Goal: Task Accomplishment & Management: Complete application form

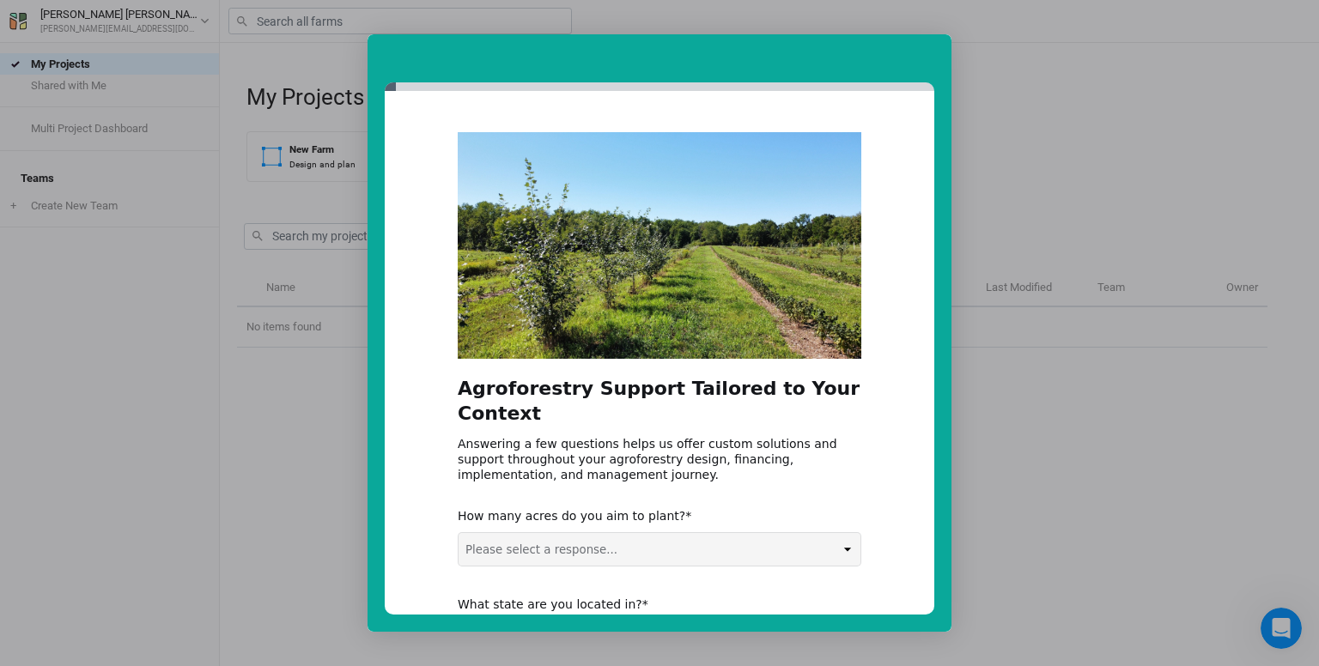
scroll to position [228, 0]
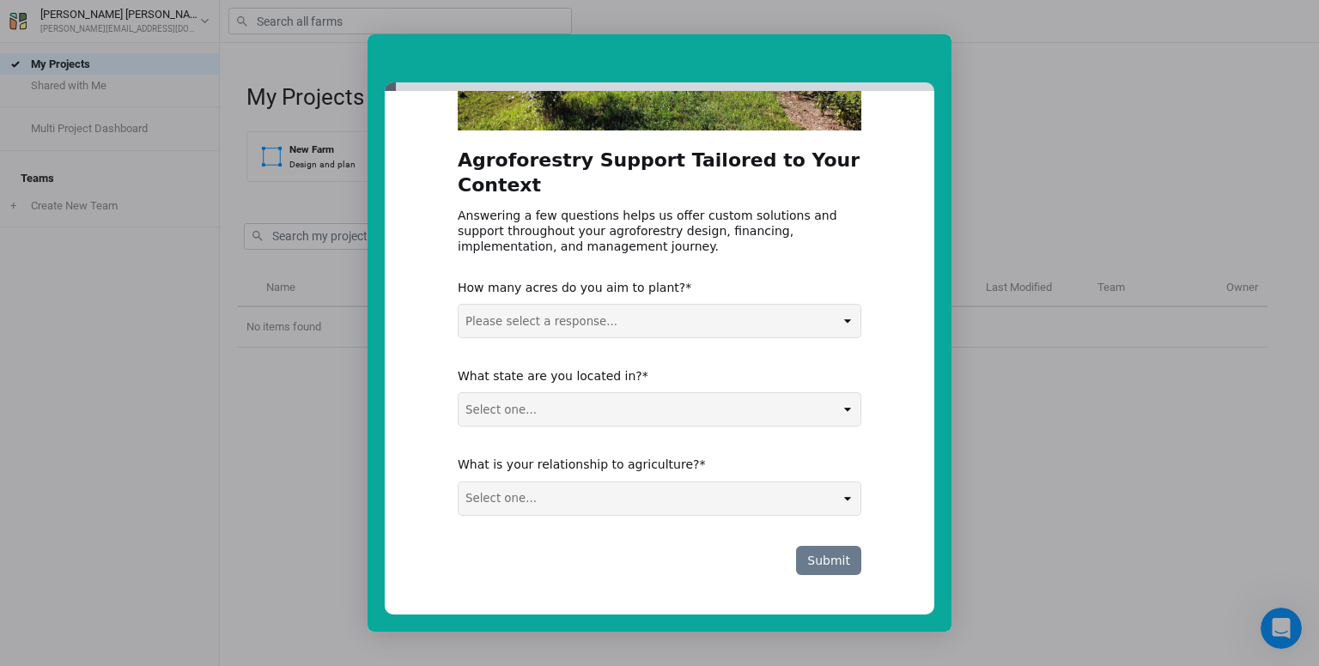
click at [816, 561] on button "Submit" at bounding box center [828, 560] width 65 height 29
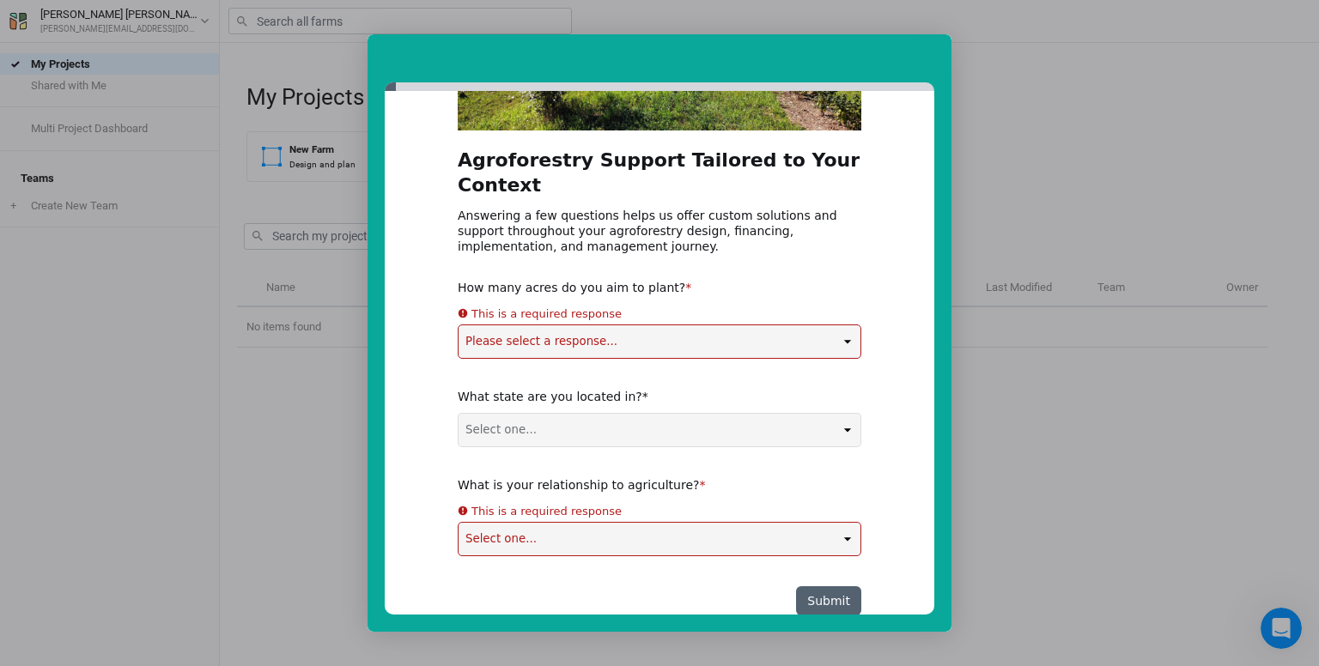
click at [694, 454] on div "Agroforestry Support Tailored to Your Context Answering a few questions helps u…" at bounding box center [659, 260] width 403 height 712
select select "NY"
click at [458, 414] on select "Select one... Non-US AL AK AZ AR CA CO CT DE FL GA HI ID IL IN IA KS KY LA ME M…" at bounding box center [659, 430] width 402 height 33
click at [577, 320] on div "This is a required response" at bounding box center [546, 313] width 150 height 19
click at [573, 348] on div "Agroforestry Support Tailored to Your Context Answering a few questions helps u…" at bounding box center [659, 260] width 403 height 712
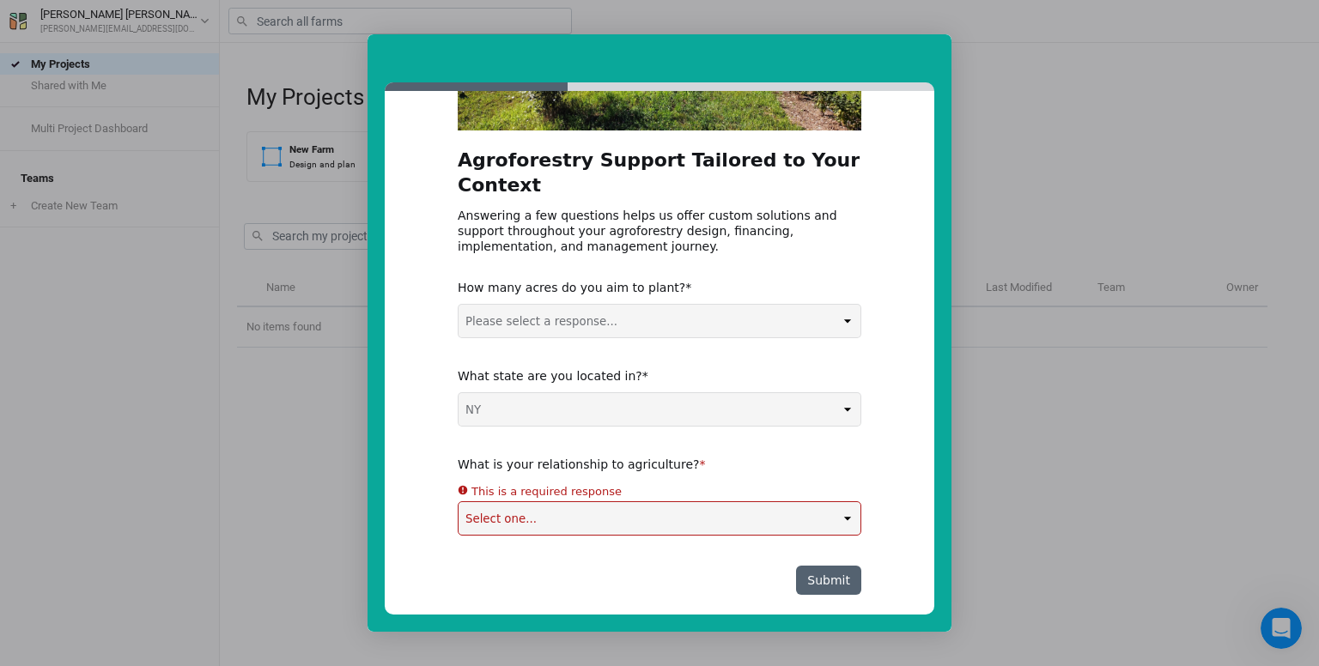
select select "5-50 acres"
click at [458, 305] on select "Please select a response... 0-5 acres 5-50 acres 50-100 acres 100+ acres" at bounding box center [659, 321] width 402 height 33
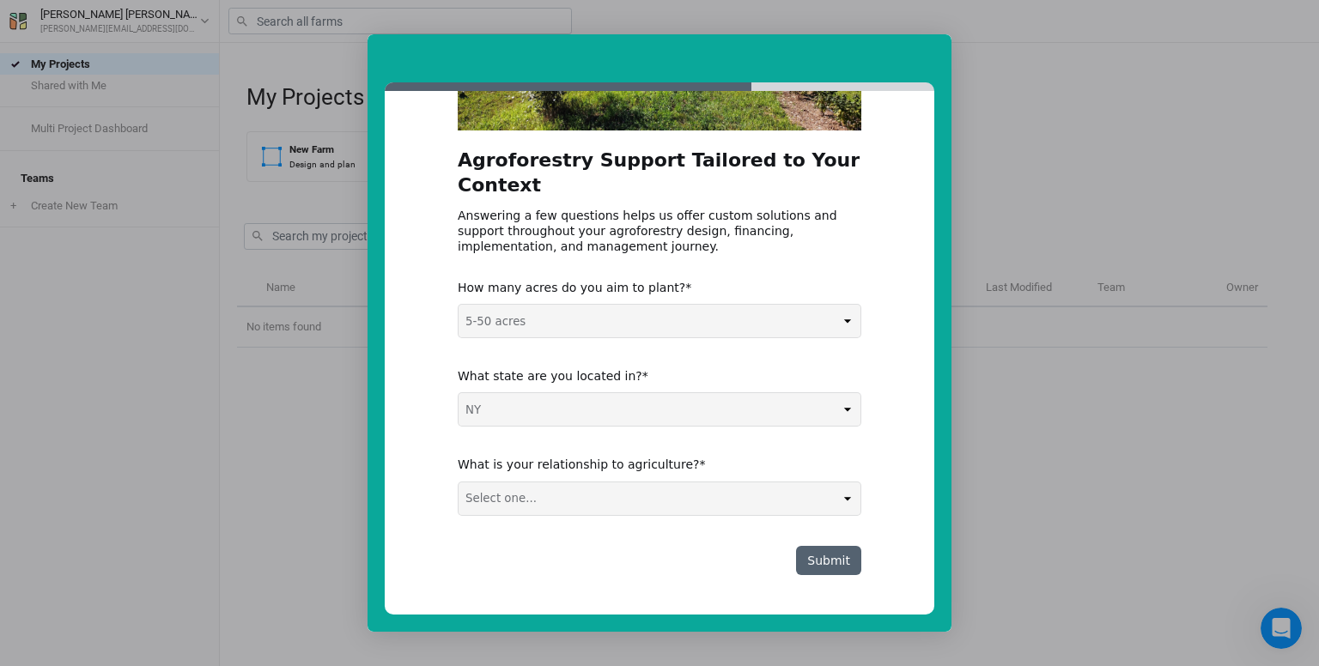
click at [567, 527] on div "Agroforestry Support Tailored to Your Context Answering a few questions helps u…" at bounding box center [659, 239] width 403 height 671
select select "Farmer / Landowner"
click at [458, 482] on select "Select one... Agribusiness / Co-op Farmer / Landowner Agri-Food Supply Chain Fo…" at bounding box center [659, 498] width 402 height 33
click at [823, 561] on button "Submit" at bounding box center [828, 560] width 65 height 29
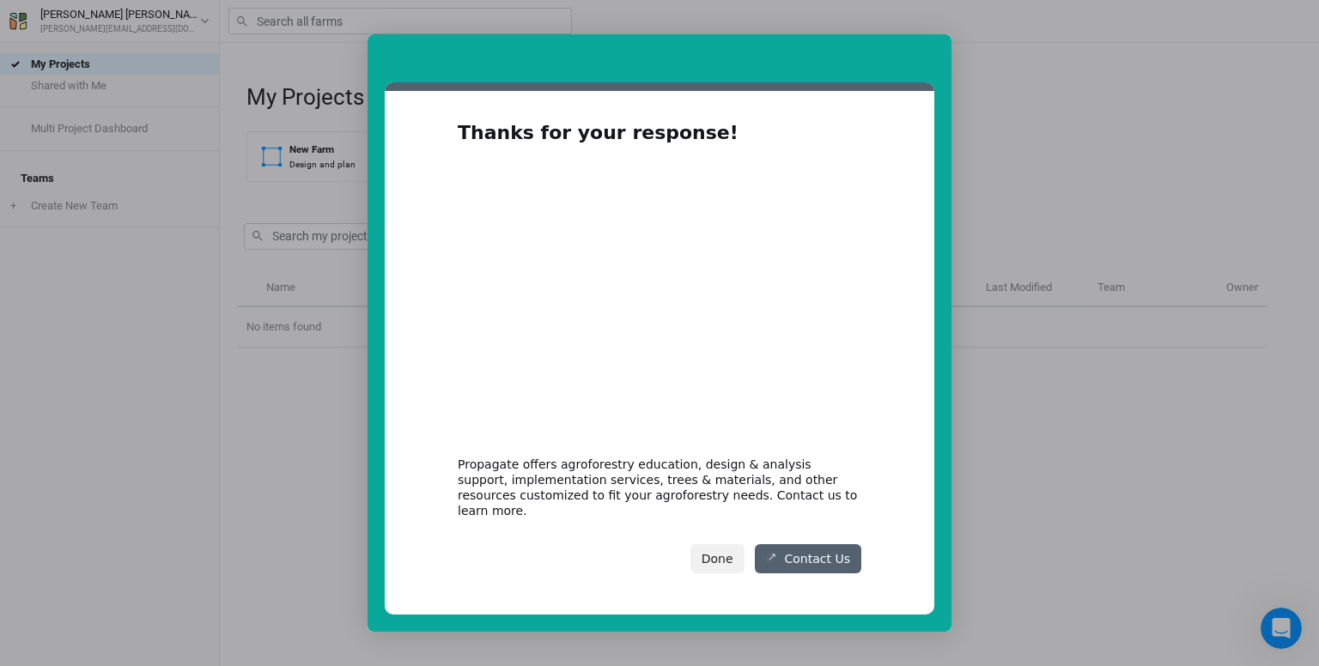
scroll to position [0, 0]
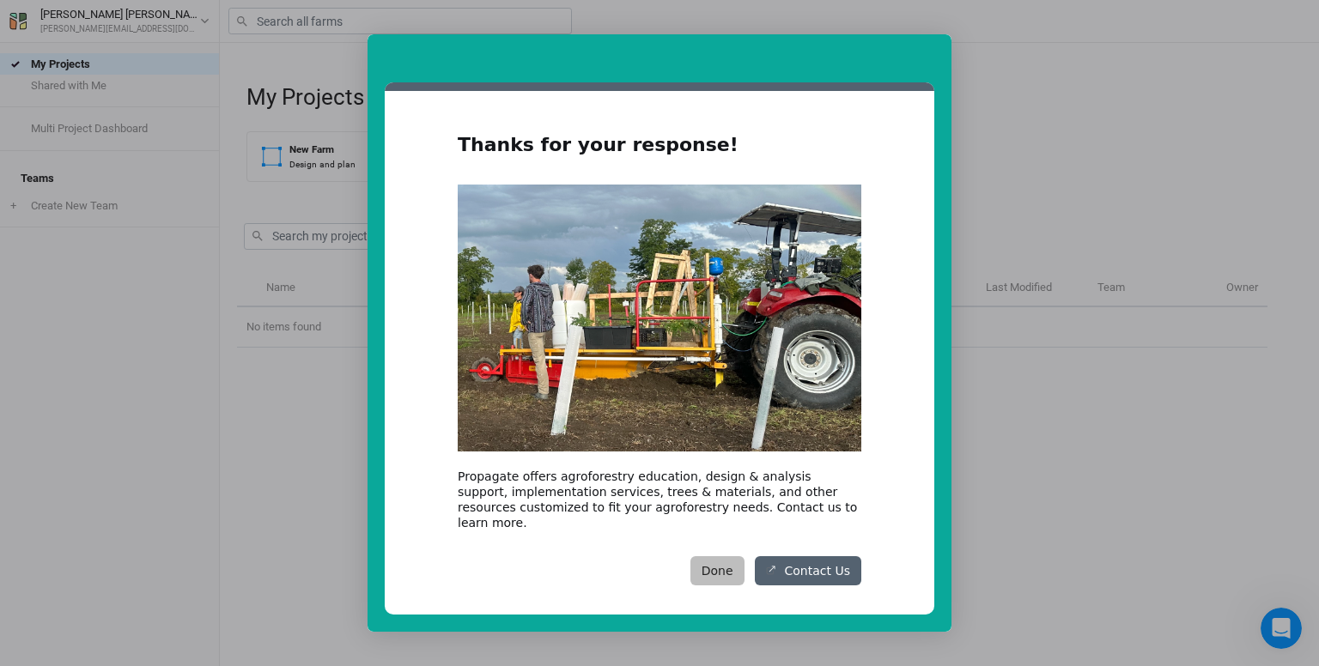
click at [742, 556] on button "Done" at bounding box center [717, 570] width 54 height 29
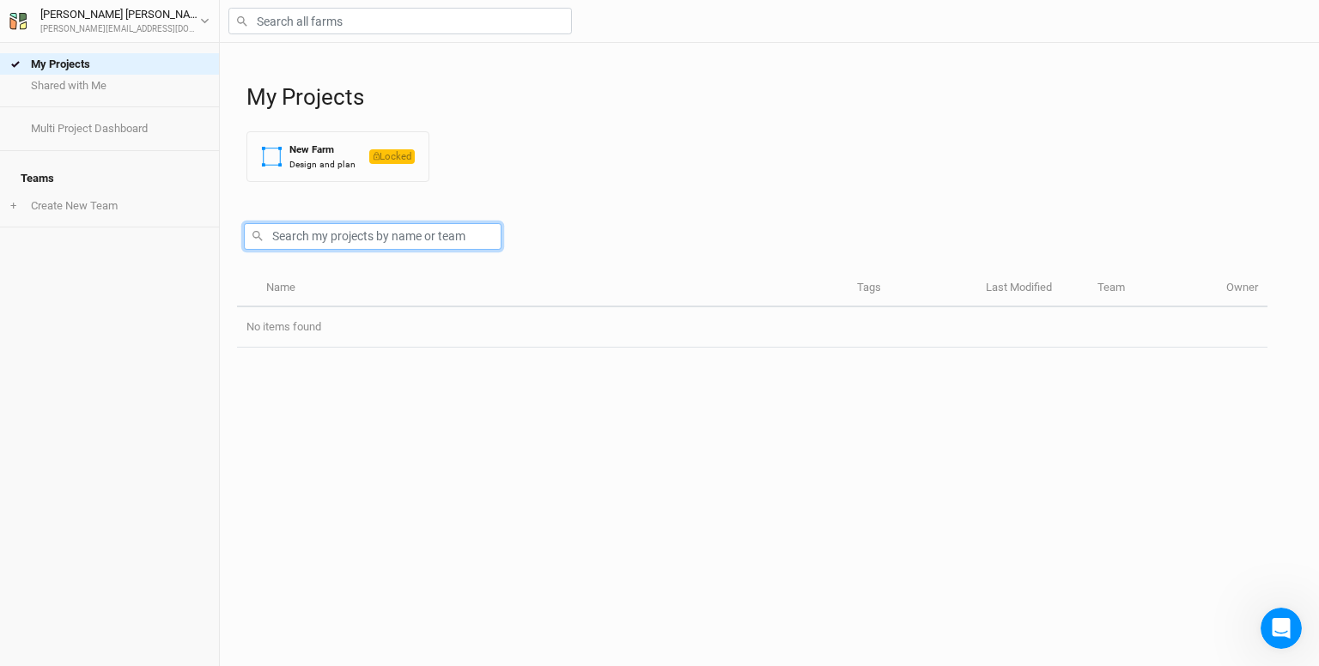
click at [379, 227] on input "text" at bounding box center [373, 236] width 258 height 27
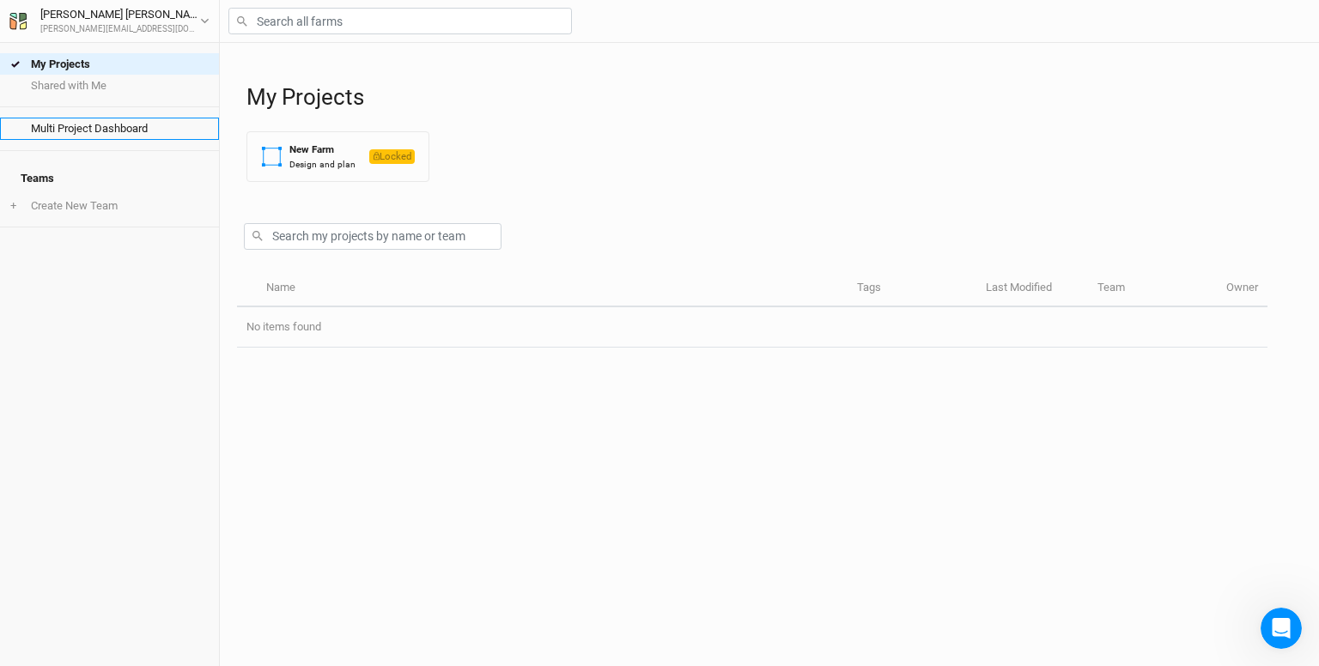
click at [105, 124] on link "Multi Project Dashboard" at bounding box center [109, 128] width 219 height 21
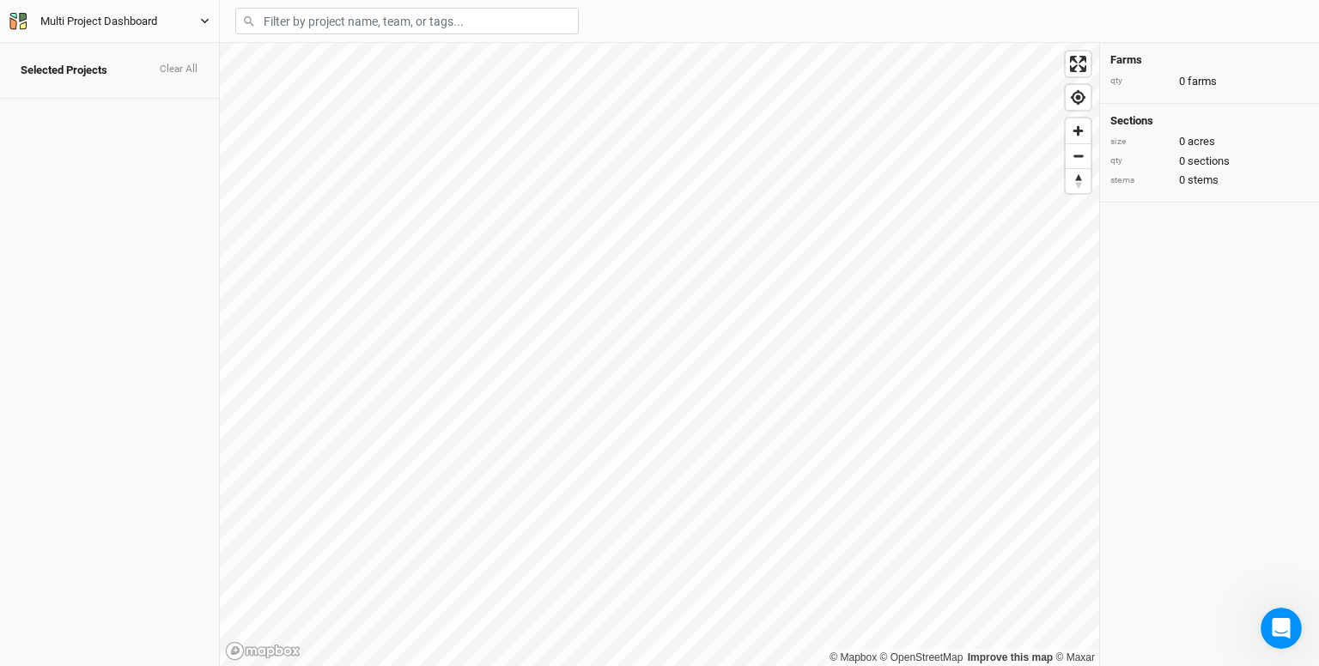
click at [203, 14] on button "Multi Project Dashboard" at bounding box center [110, 21] width 202 height 19
click at [133, 69] on button "User settings" at bounding box center [143, 69] width 136 height 22
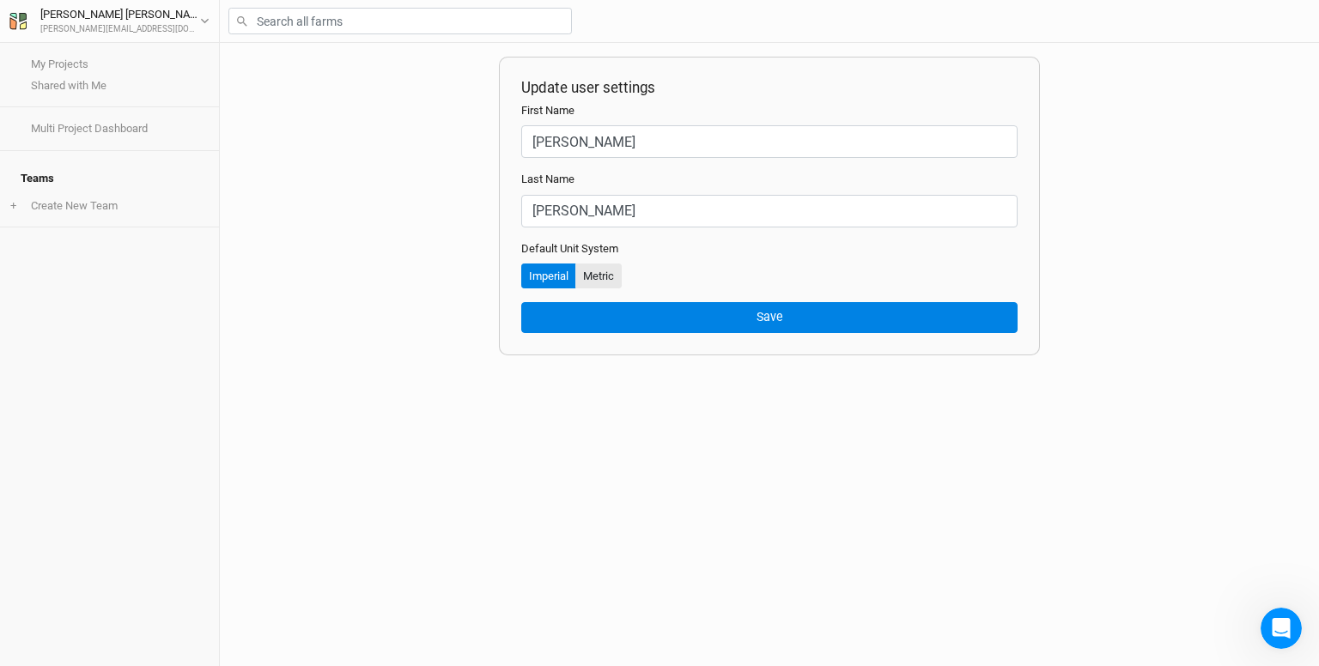
click at [600, 273] on button "Metric" at bounding box center [598, 277] width 46 height 26
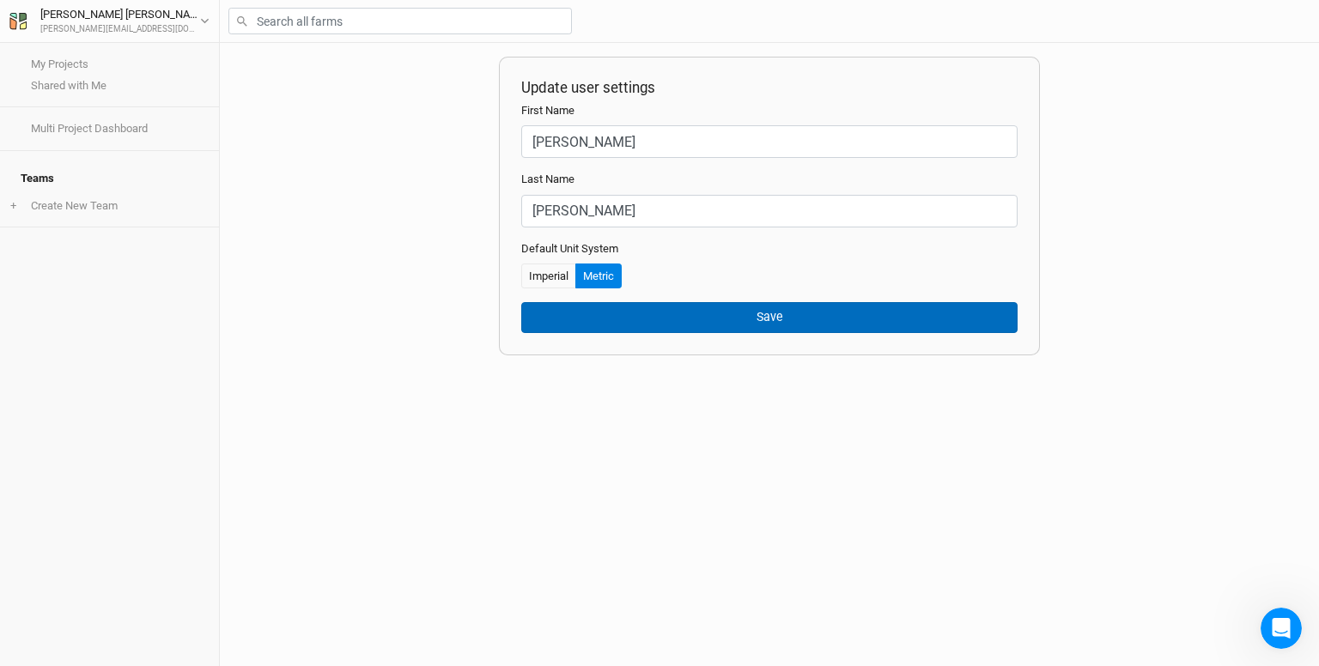
click at [614, 307] on button "Save" at bounding box center [769, 317] width 496 height 30
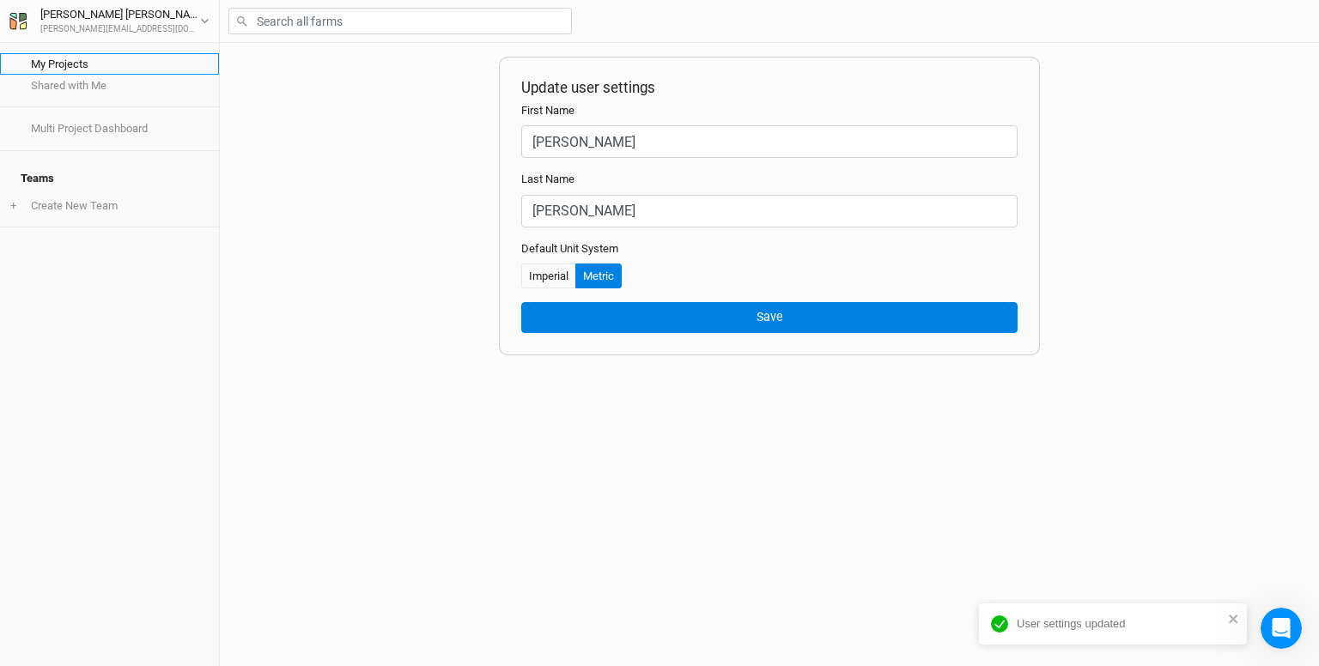
click at [79, 59] on link "My Projects" at bounding box center [109, 63] width 219 height 21
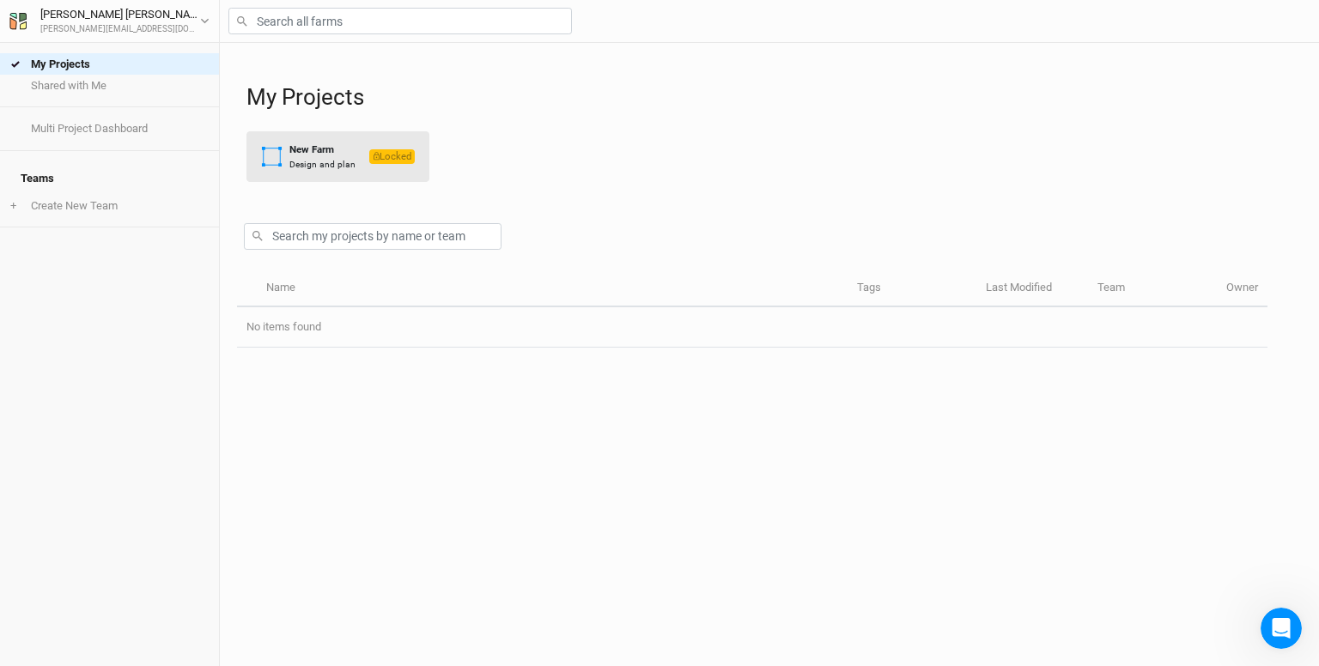
click at [393, 155] on span "Locked" at bounding box center [391, 156] width 45 height 15
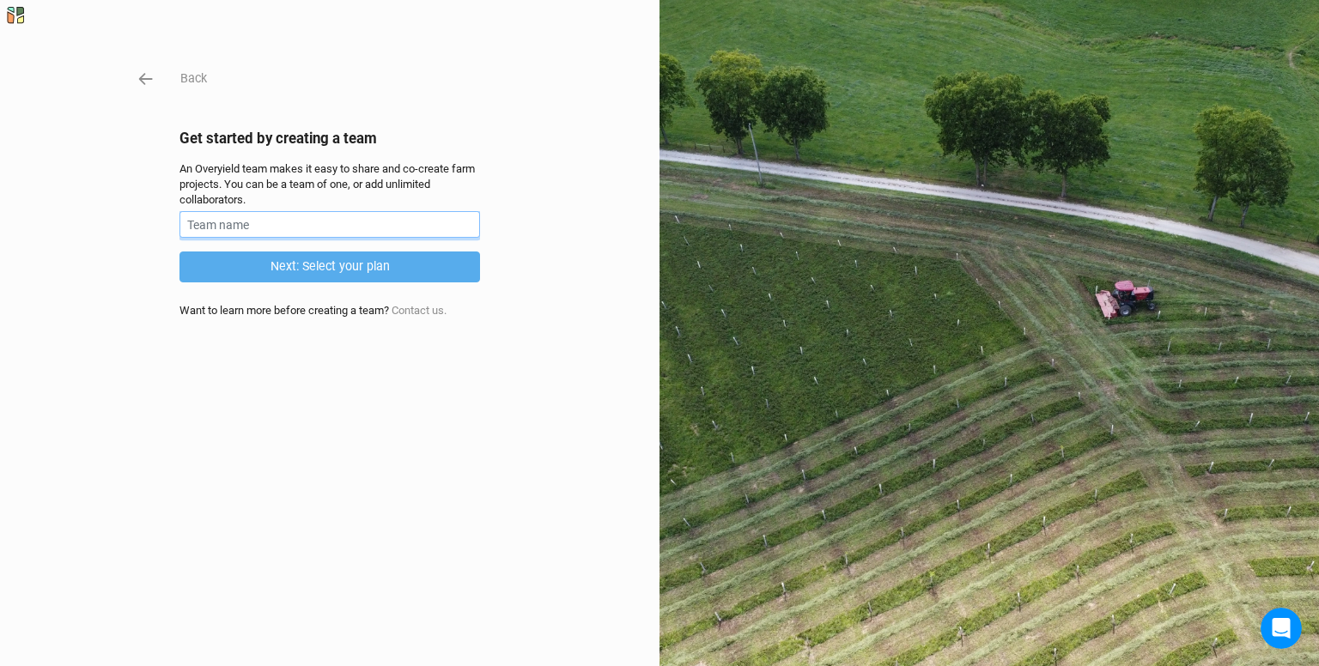
click at [319, 215] on input "text" at bounding box center [329, 224] width 300 height 27
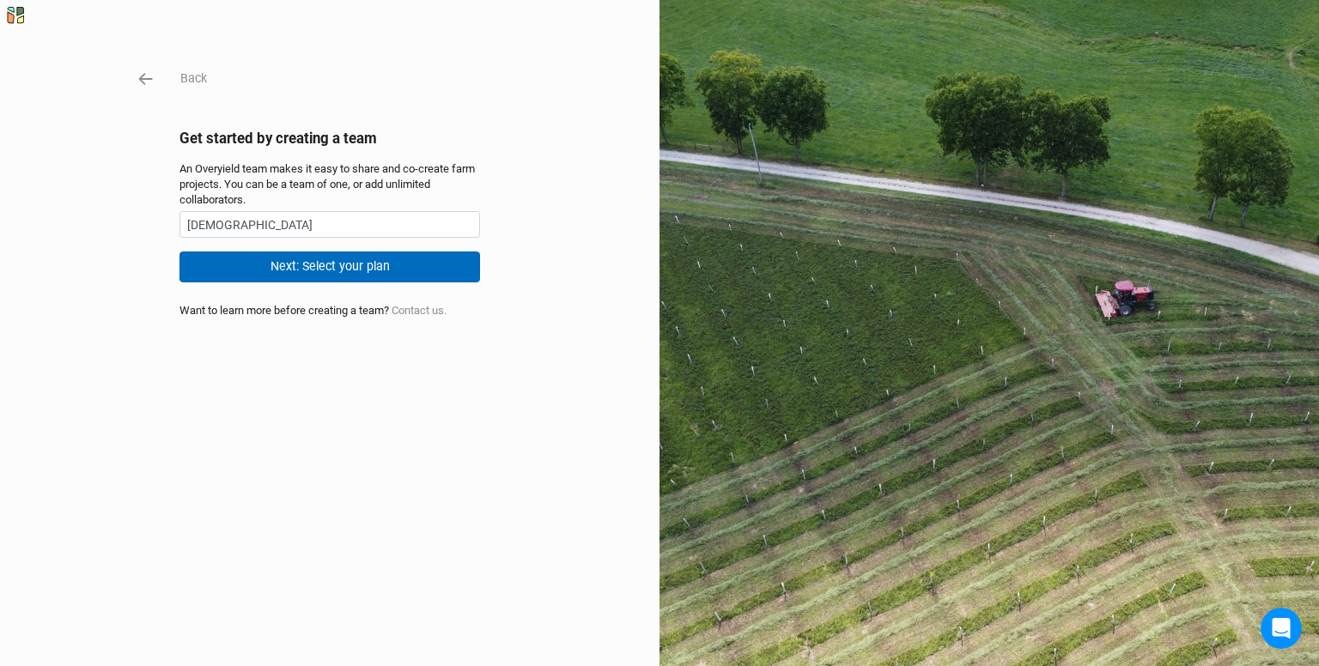
click at [343, 272] on button "Next: Select your plan" at bounding box center [329, 267] width 300 height 30
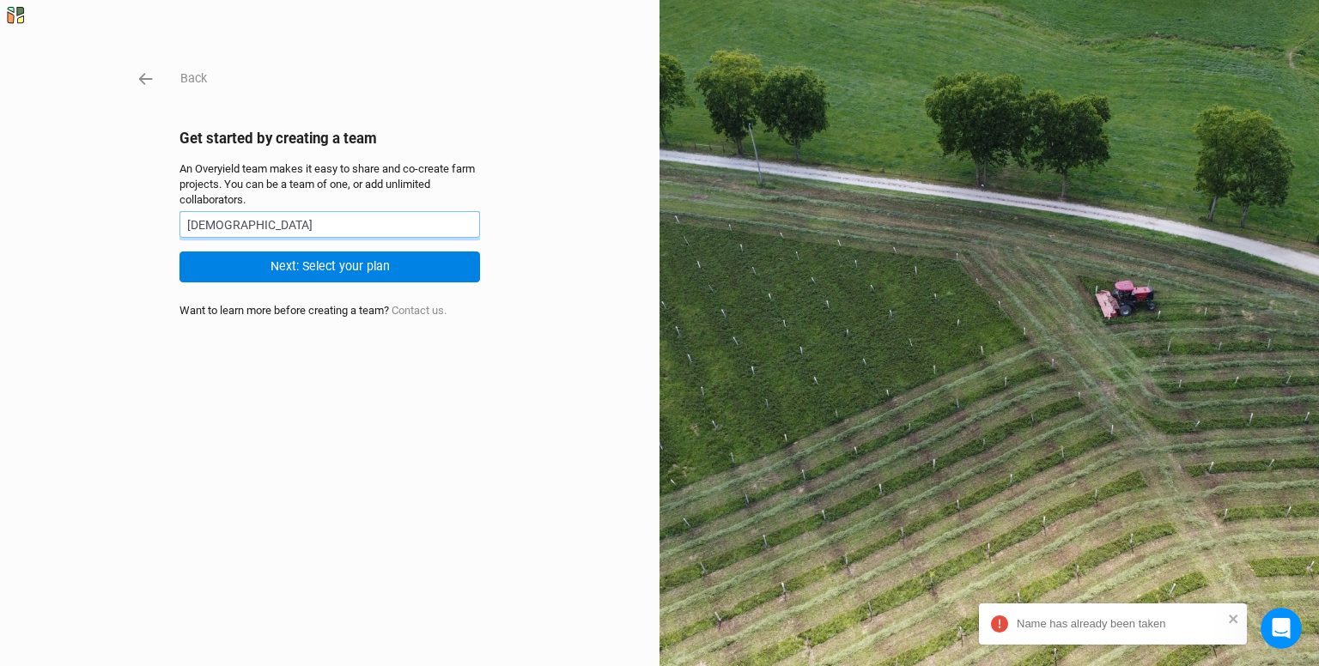
click at [253, 224] on input "SACRA" at bounding box center [329, 224] width 300 height 27
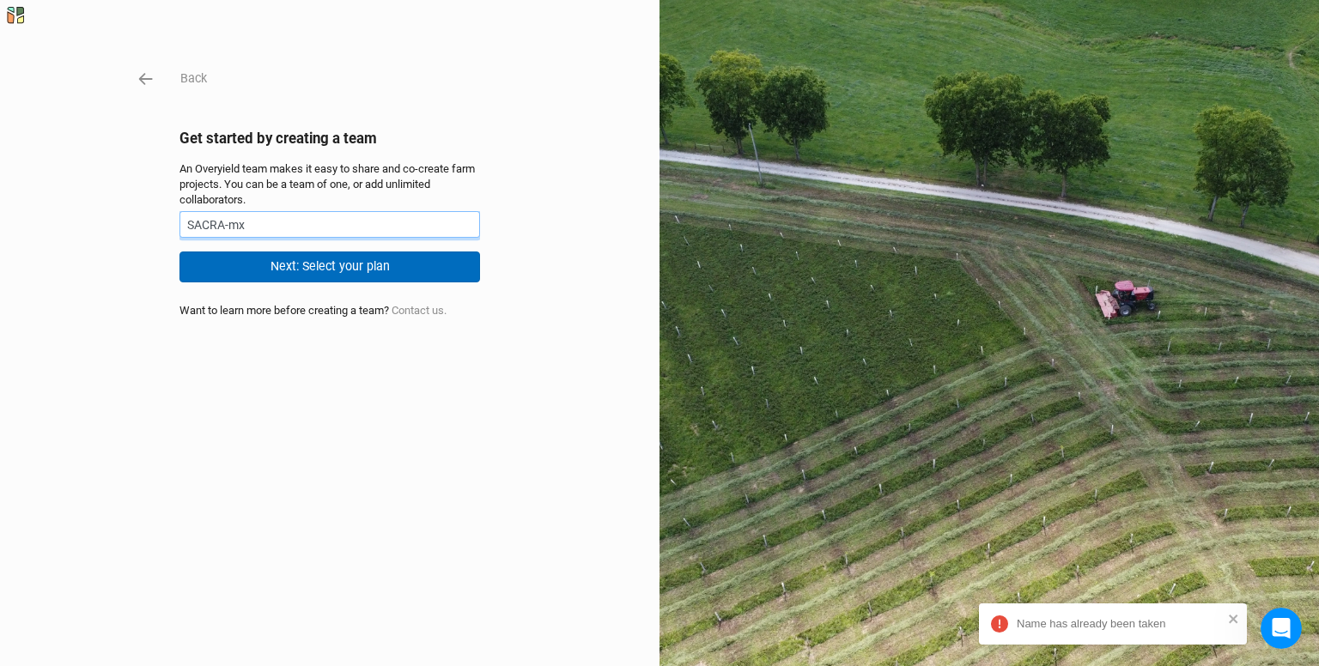
type input "SACRA-mx"
click at [275, 260] on button "Next: Select your plan" at bounding box center [329, 267] width 300 height 30
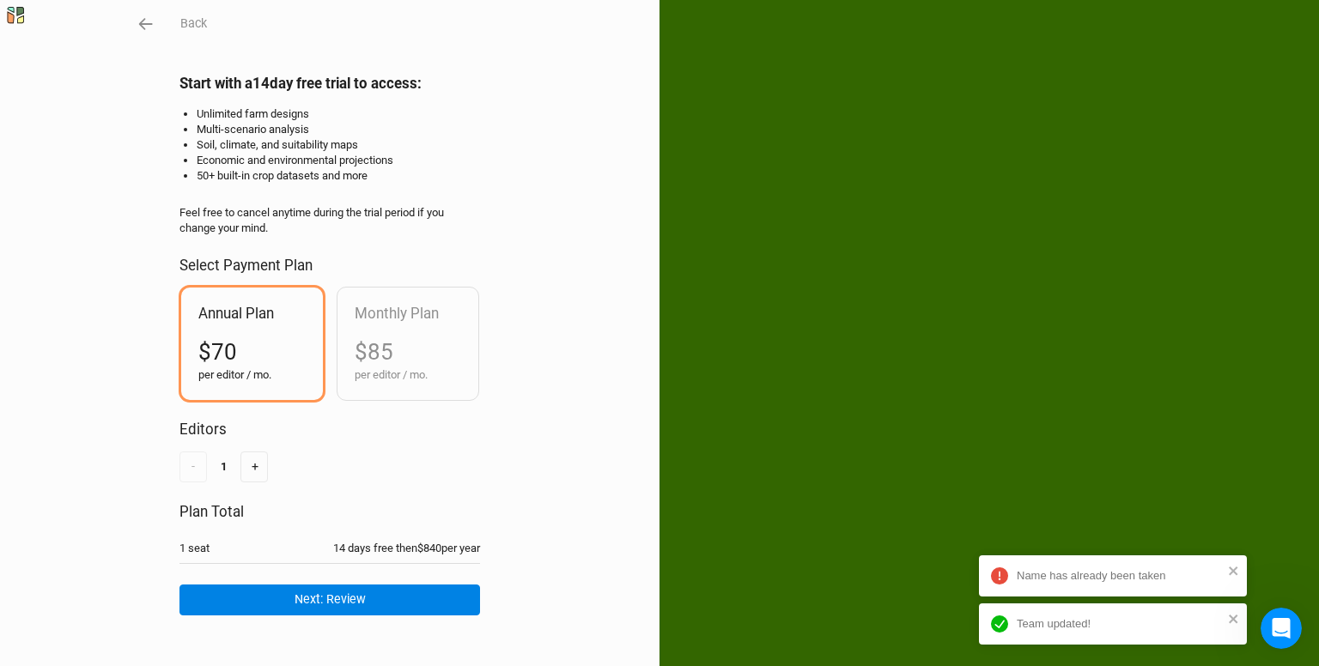
scroll to position [84, 0]
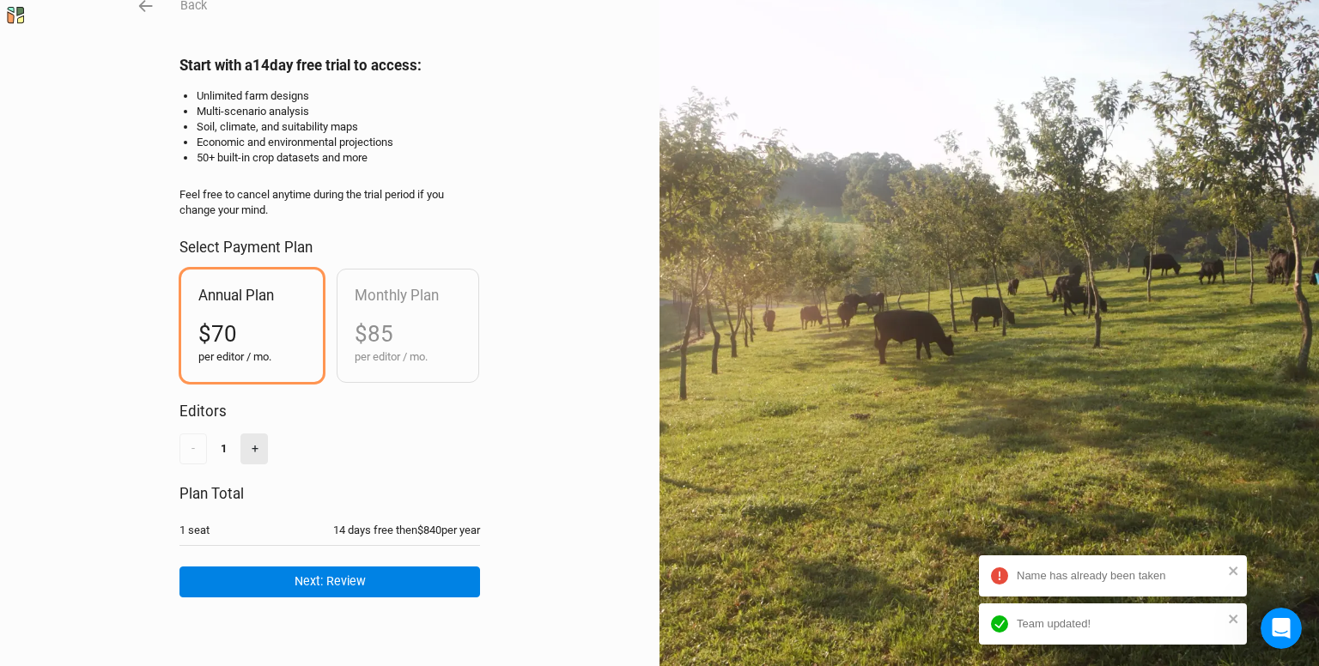
click at [252, 444] on button "+" at bounding box center [253, 449] width 27 height 30
click at [196, 444] on button "-" at bounding box center [192, 449] width 27 height 30
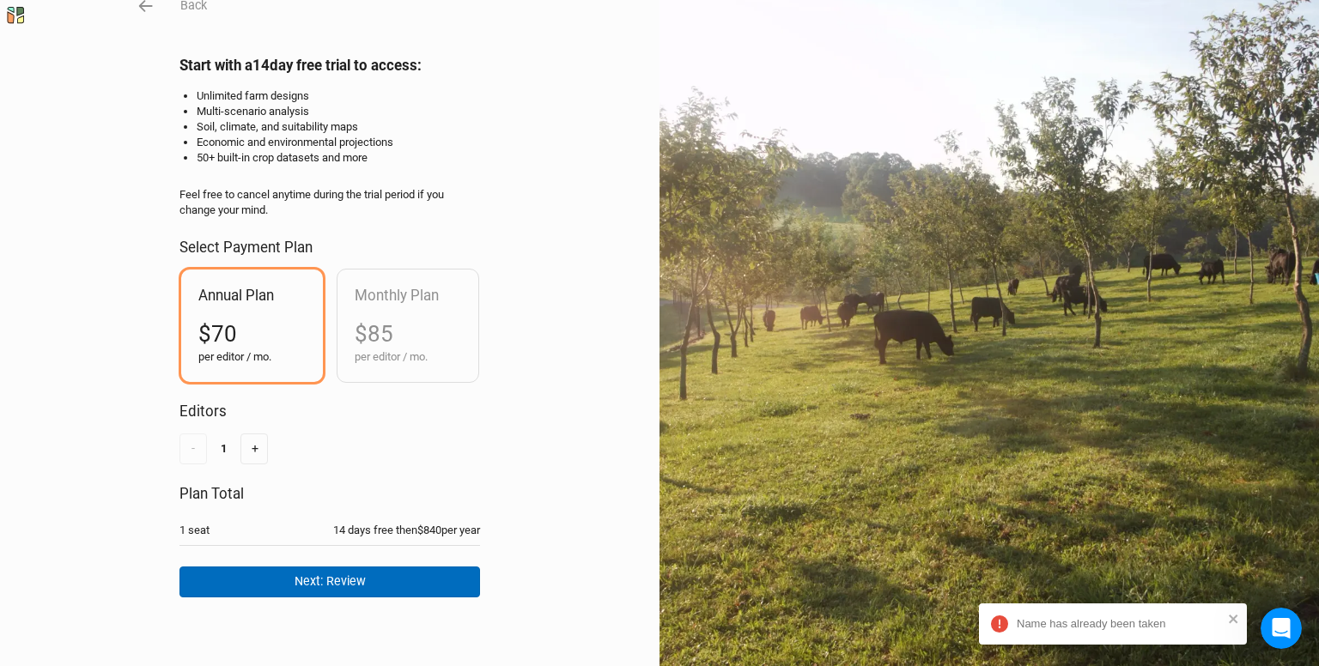
click at [429, 567] on button "Next: Review" at bounding box center [329, 582] width 300 height 30
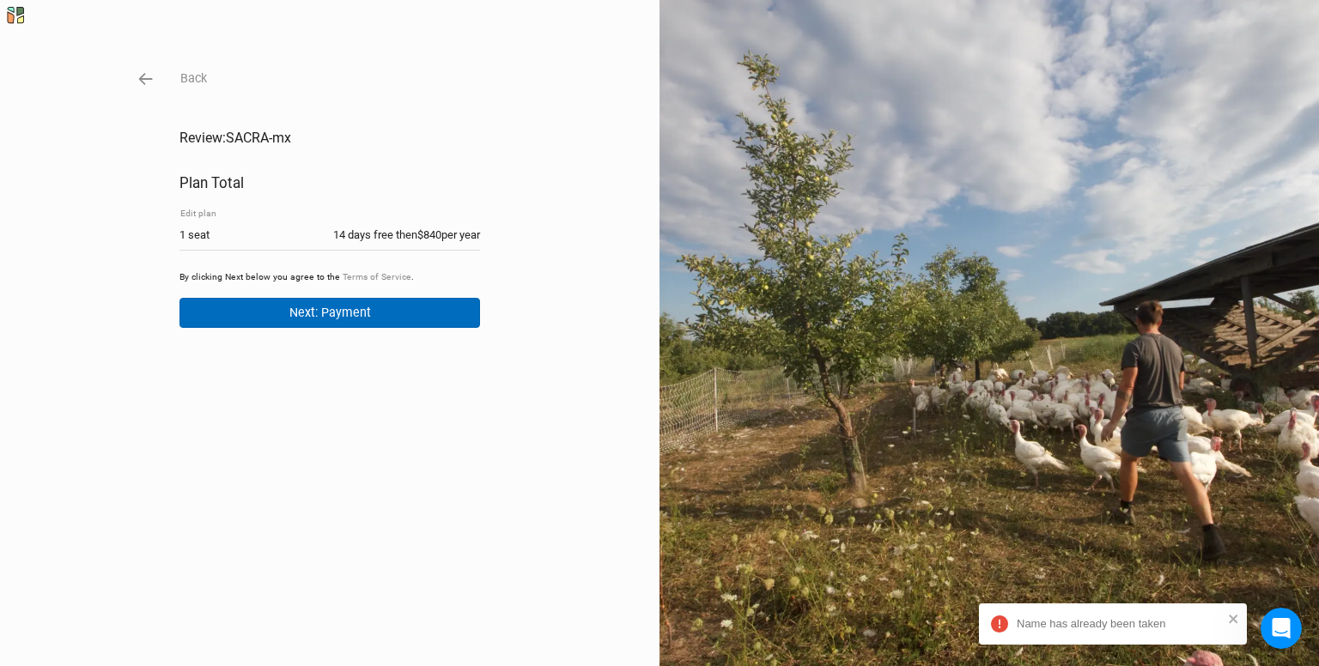
click at [352, 321] on button "Next: Payment" at bounding box center [329, 313] width 300 height 30
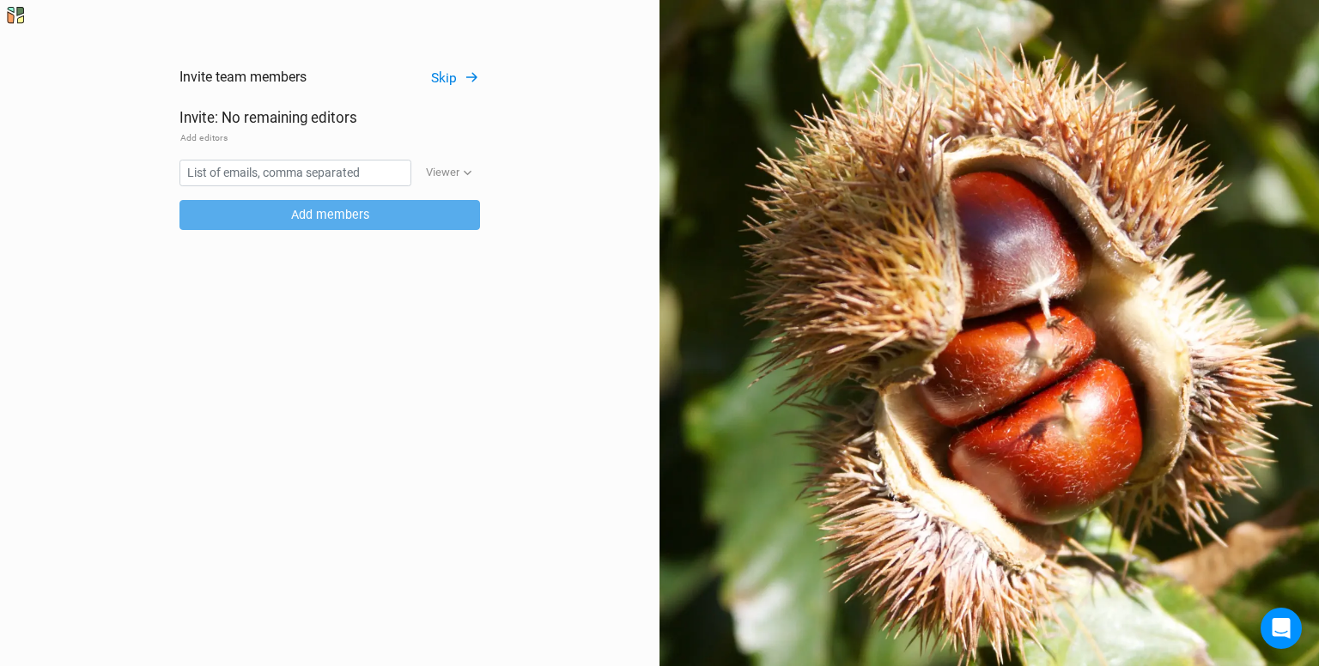
click at [458, 80] on button "Skip" at bounding box center [455, 79] width 50 height 20
